Goal: Task Accomplishment & Management: Use online tool/utility

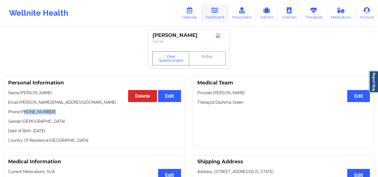
click at [221, 10] on link "Dashboard" at bounding box center [215, 13] width 27 height 18
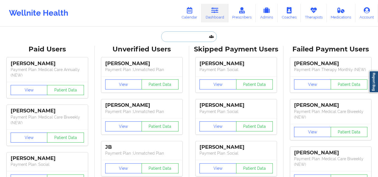
click at [192, 36] on input "text" at bounding box center [188, 36] width 55 height 11
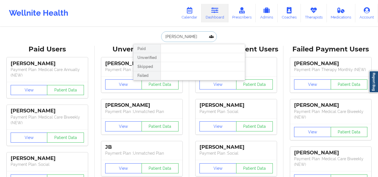
click at [176, 34] on input "[PERSON_NAME]" at bounding box center [188, 36] width 55 height 11
type input "m"
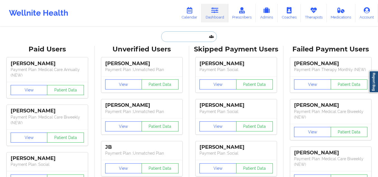
paste input "[PERSON_NAME]"
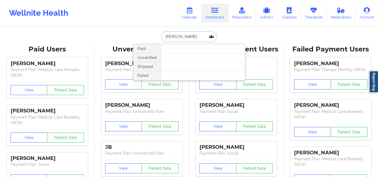
type input "[PERSON_NAME]"
drag, startPoint x: 194, startPoint y: 35, endPoint x: 148, endPoint y: 35, distance: 46.5
click at [148, 35] on div "[PERSON_NAME] Paid Unverified Skipped Failed" at bounding box center [189, 36] width 112 height 11
type input "[PERSON_NAME]"
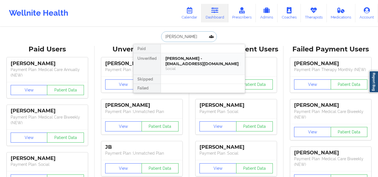
click at [189, 57] on div "[PERSON_NAME] - [EMAIL_ADDRESS][DOMAIN_NAME]" at bounding box center [203, 61] width 75 height 10
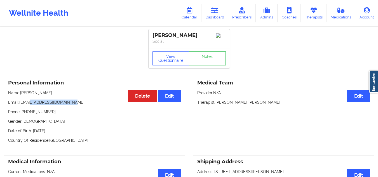
drag, startPoint x: 75, startPoint y: 107, endPoint x: 30, endPoint y: 101, distance: 45.6
click at [30, 101] on div "Personal Information Edit Delete Name: [PERSON_NAME] Email: [EMAIL_ADDRESS][DOM…" at bounding box center [95, 111] width 182 height 71
click at [83, 105] on p "Email: [EMAIL_ADDRESS][DOMAIN_NAME]" at bounding box center [94, 103] width 173 height 6
drag, startPoint x: 82, startPoint y: 105, endPoint x: 22, endPoint y: 103, distance: 60.0
click at [22, 103] on p "Email: [EMAIL_ADDRESS][DOMAIN_NAME]" at bounding box center [94, 103] width 173 height 6
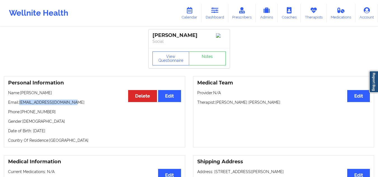
copy p "[EMAIL_ADDRESS][DOMAIN_NAME]"
click at [211, 15] on link "Dashboard" at bounding box center [215, 13] width 27 height 18
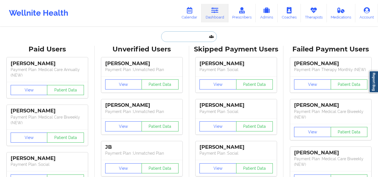
click at [193, 38] on input "text" at bounding box center [188, 36] width 55 height 11
paste input "[EMAIL_ADDRESS][DOMAIN_NAME]"
type input "[EMAIL_ADDRESS][DOMAIN_NAME]"
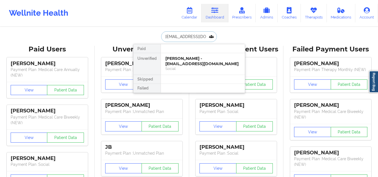
scroll to position [0, 3]
click at [208, 62] on div "[PERSON_NAME] - [EMAIL_ADDRESS][DOMAIN_NAME]" at bounding box center [203, 61] width 75 height 10
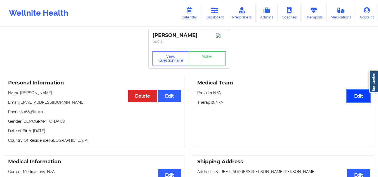
click at [365, 97] on button "Edit" at bounding box center [359, 96] width 23 height 12
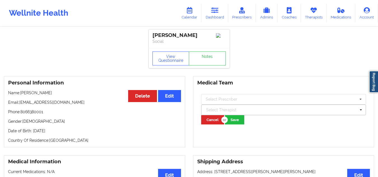
click at [242, 109] on div at bounding box center [281, 110] width 150 height 7
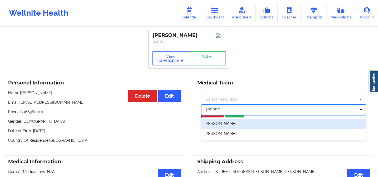
click at [247, 129] on div "[PERSON_NAME]" at bounding box center [283, 124] width 165 height 10
type input "[PERSON_NAME]"
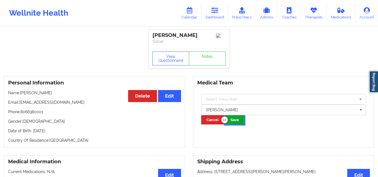
click at [241, 122] on button "Save" at bounding box center [234, 119] width 19 height 9
click at [219, 9] on icon at bounding box center [215, 10] width 7 height 6
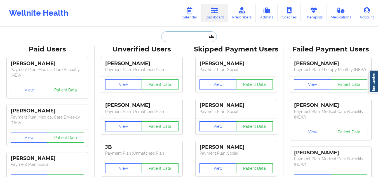
click at [176, 38] on input "text" at bounding box center [188, 36] width 55 height 11
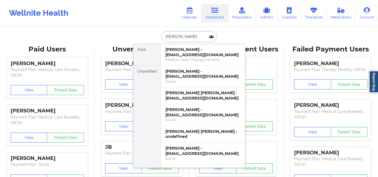
type input "[PERSON_NAME]"
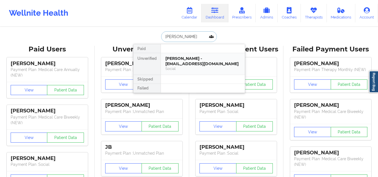
click at [185, 61] on div "[PERSON_NAME] - [EMAIL_ADDRESS][DOMAIN_NAME]" at bounding box center [203, 61] width 75 height 10
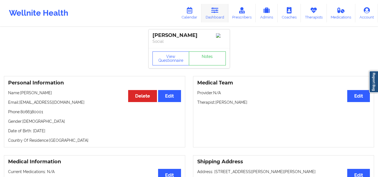
click at [214, 14] on link "Dashboard" at bounding box center [215, 13] width 27 height 18
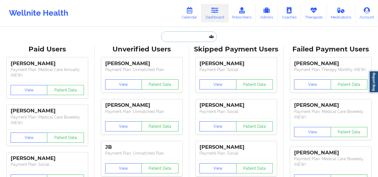
click at [192, 41] on input "text" at bounding box center [188, 36] width 55 height 11
paste input "[EMAIL_ADDRESS][DOMAIN_NAME]"
type input "[EMAIL_ADDRESS][DOMAIN_NAME]"
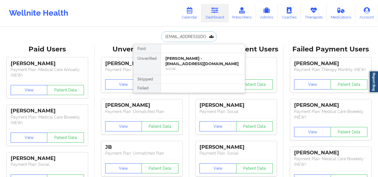
scroll to position [0, 7]
click at [202, 68] on div "Social" at bounding box center [203, 68] width 75 height 5
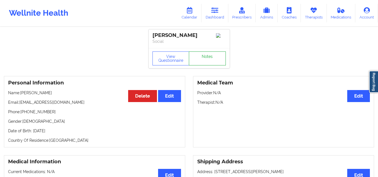
click at [212, 61] on link "Notes" at bounding box center [207, 59] width 37 height 14
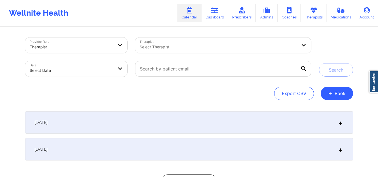
click at [194, 43] on div "Select Therapist" at bounding box center [216, 46] width 163 height 16
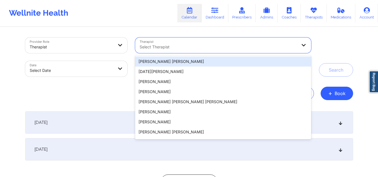
paste input "[PERSON_NAME]"
type input "[PERSON_NAME]"
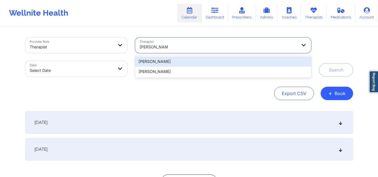
click at [203, 63] on div "[PERSON_NAME]" at bounding box center [223, 62] width 176 height 10
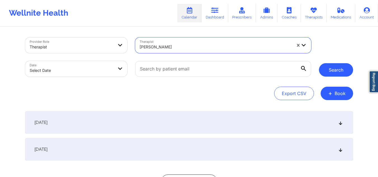
click at [341, 70] on button "Search" at bounding box center [336, 69] width 34 height 13
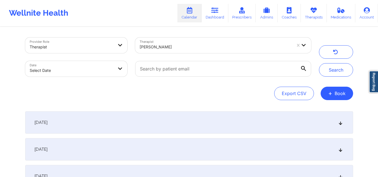
click at [335, 121] on div "September 30, 2025" at bounding box center [189, 123] width 328 height 22
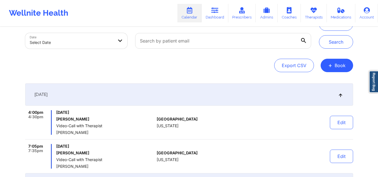
scroll to position [84, 0]
